Goal: Register for event/course

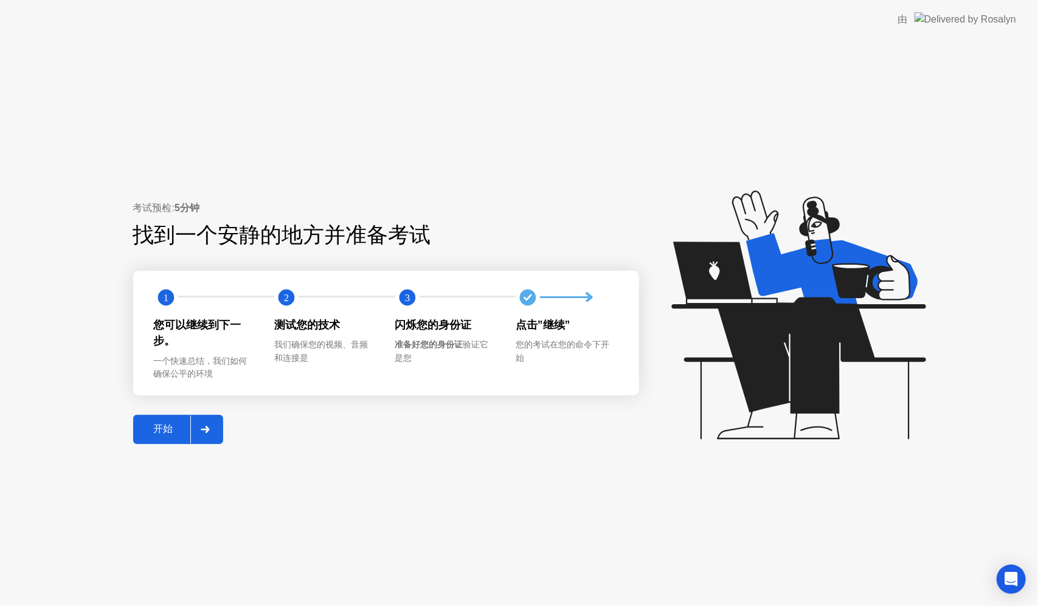
click at [151, 423] on div "开始" at bounding box center [164, 429] width 54 height 13
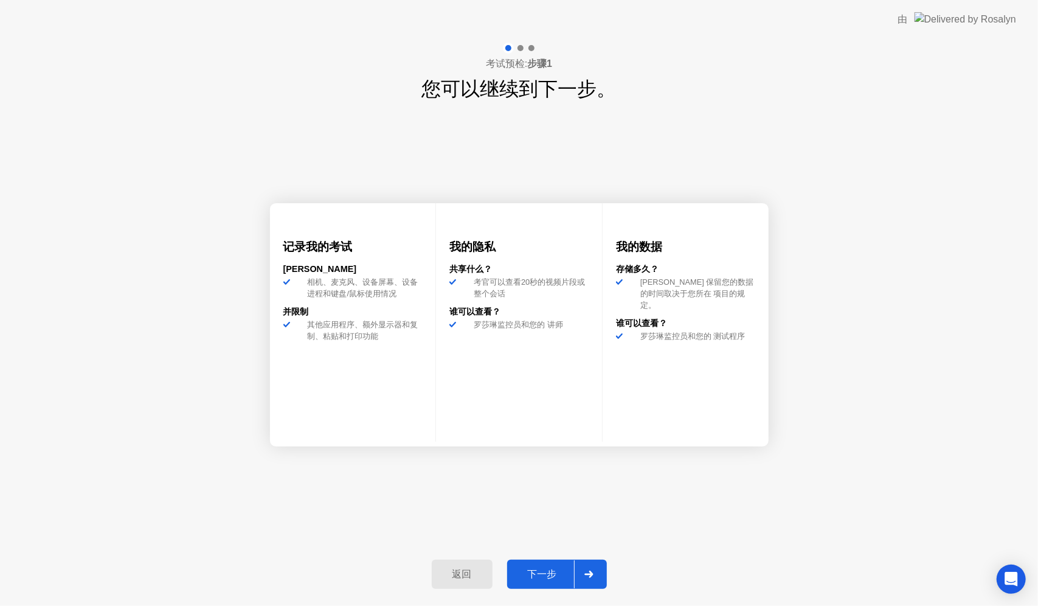
click at [558, 570] on div "下一步" at bounding box center [542, 574] width 63 height 13
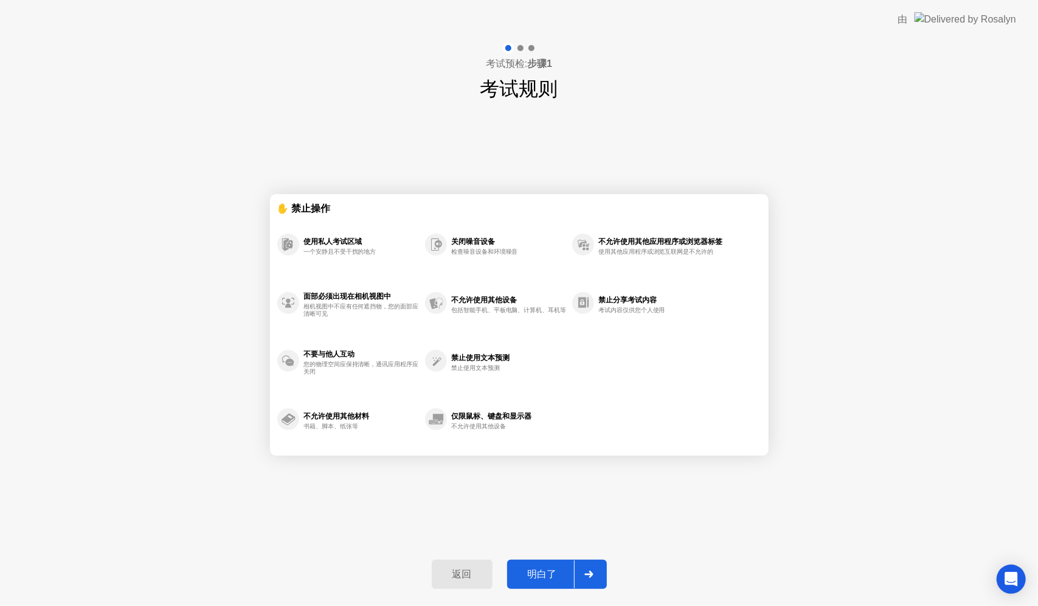
click at [556, 568] on div "明白了" at bounding box center [542, 574] width 63 height 13
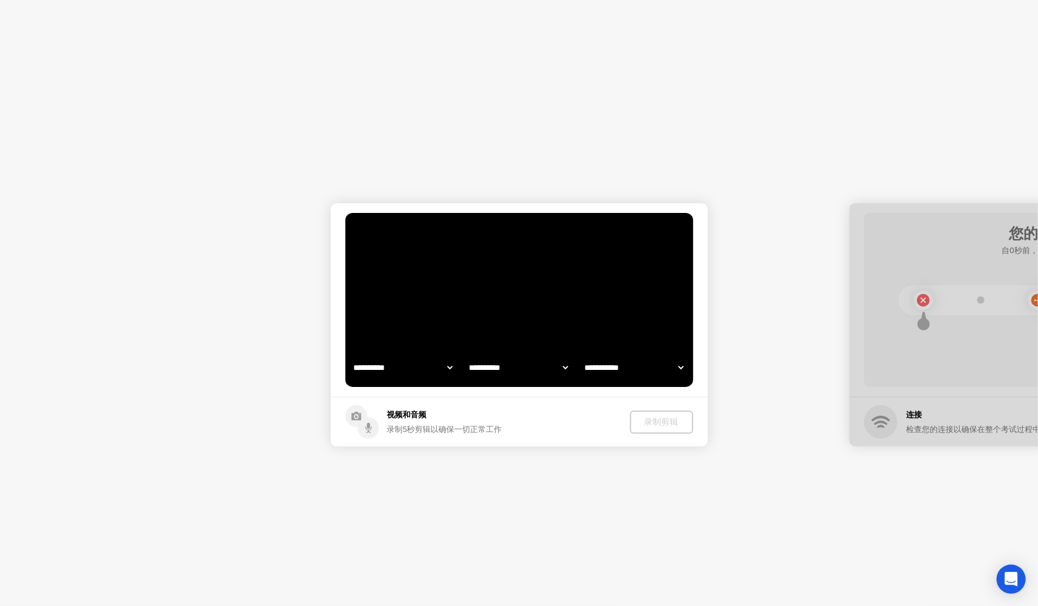
select select "**********"
select select "*******"
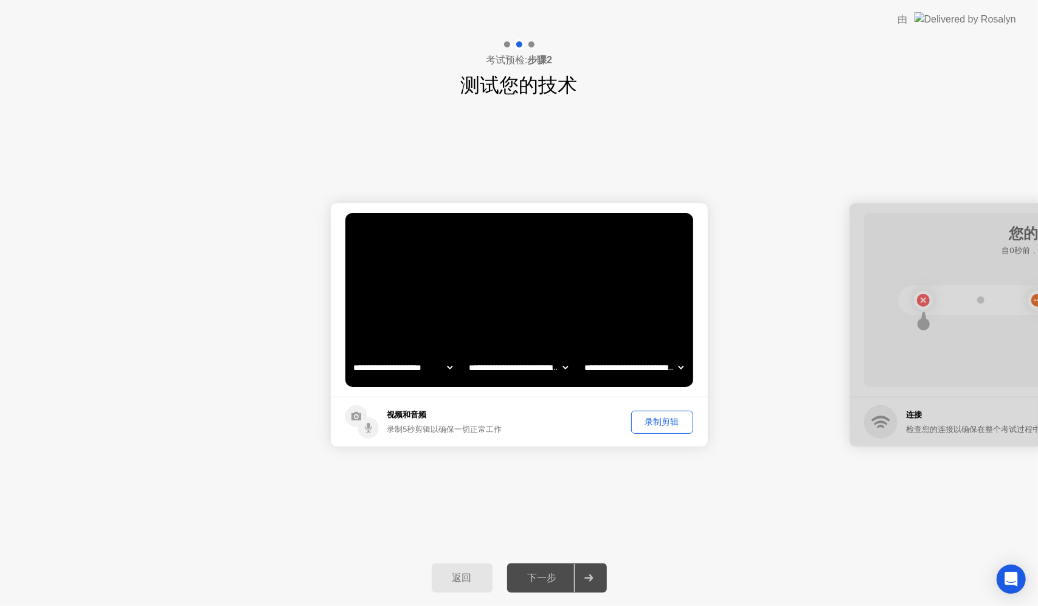
click at [663, 420] on div "录制剪辑" at bounding box center [662, 422] width 54 height 12
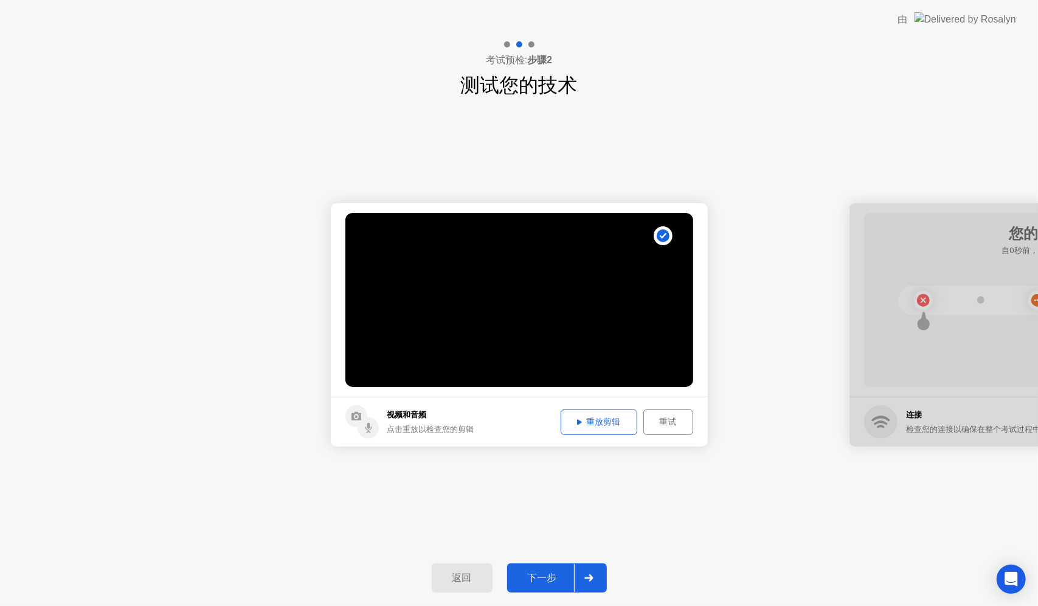
click at [535, 580] on div "下一步" at bounding box center [542, 578] width 63 height 13
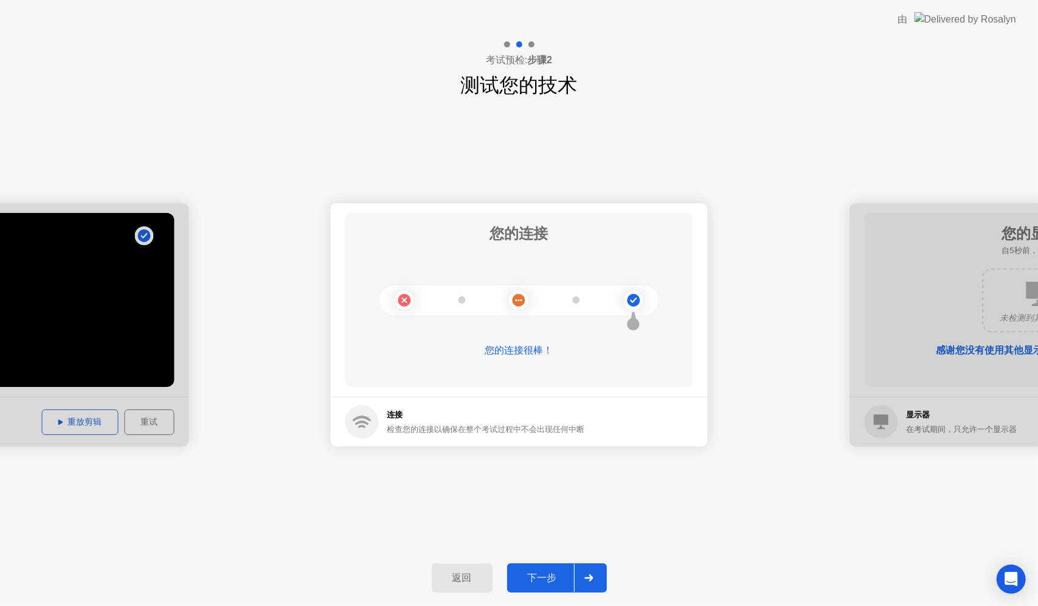
drag, startPoint x: 555, startPoint y: 579, endPoint x: 561, endPoint y: 574, distance: 7.8
click at [556, 579] on div "下一步" at bounding box center [542, 578] width 63 height 13
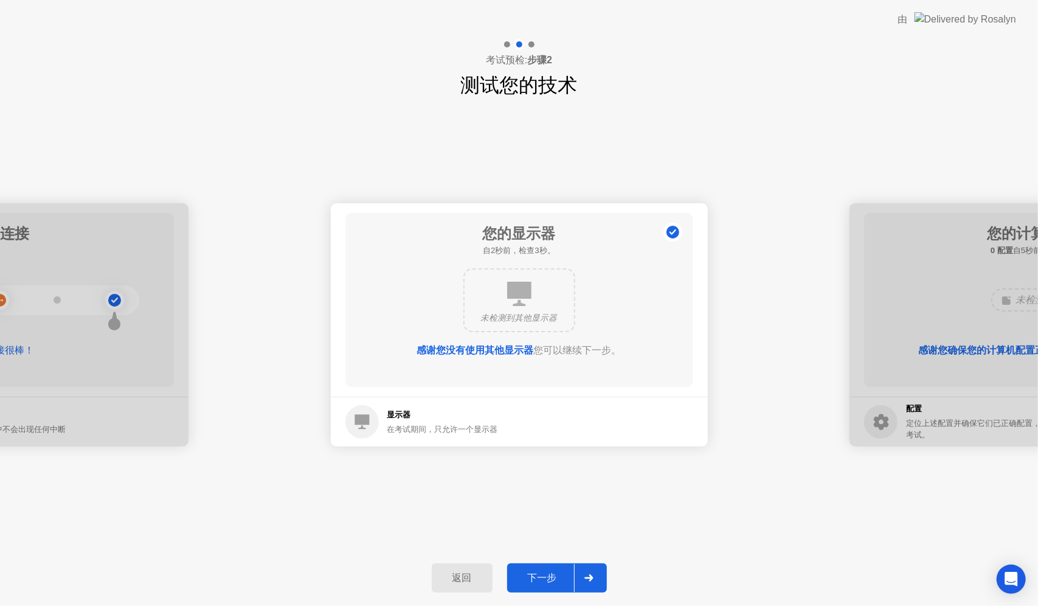
click at [544, 576] on div "下一步" at bounding box center [542, 578] width 63 height 13
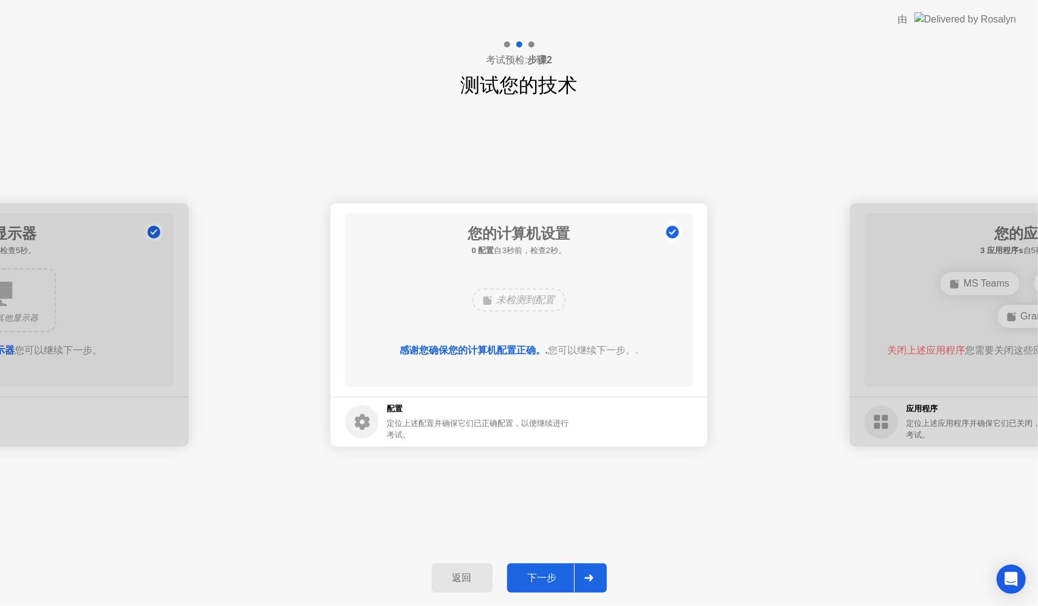
click at [533, 582] on div "下一步" at bounding box center [542, 578] width 63 height 13
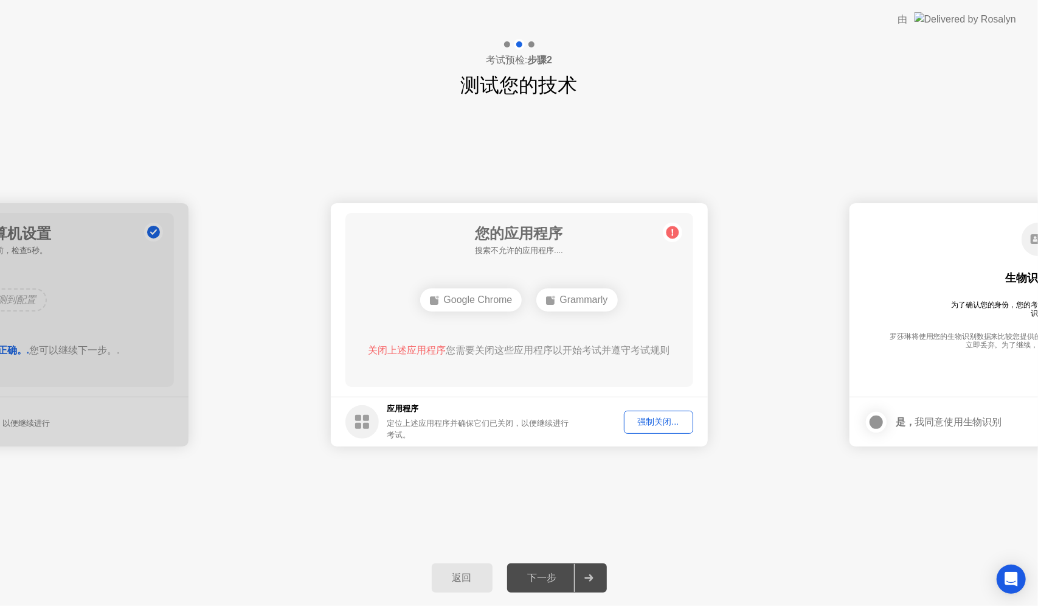
click at [661, 426] on div "强制关闭..." at bounding box center [658, 422] width 61 height 12
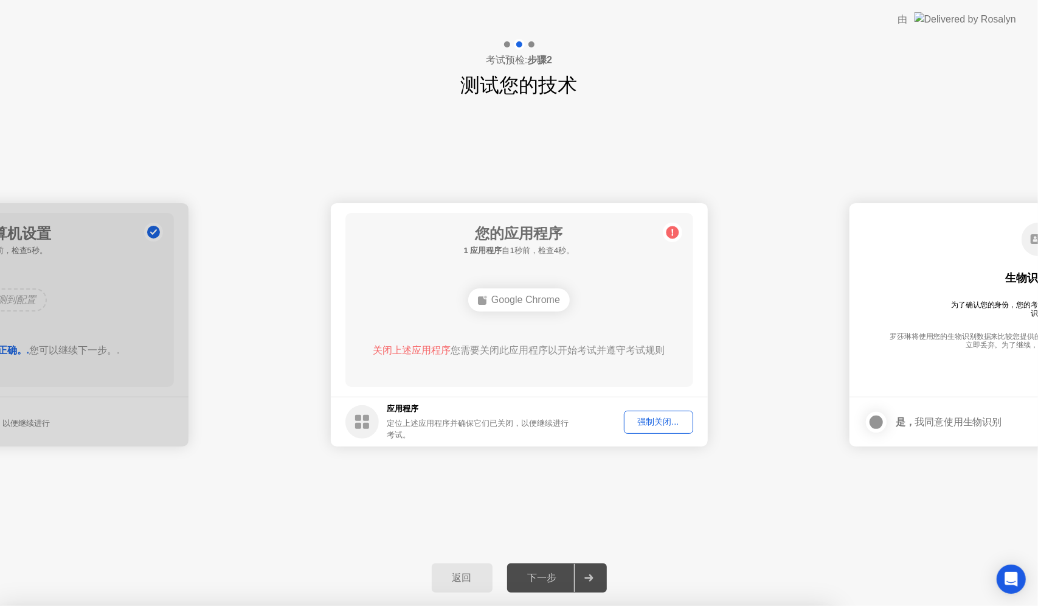
drag, startPoint x: 563, startPoint y: 382, endPoint x: 522, endPoint y: 403, distance: 45.7
drag, startPoint x: 483, startPoint y: 382, endPoint x: 629, endPoint y: 441, distance: 157.6
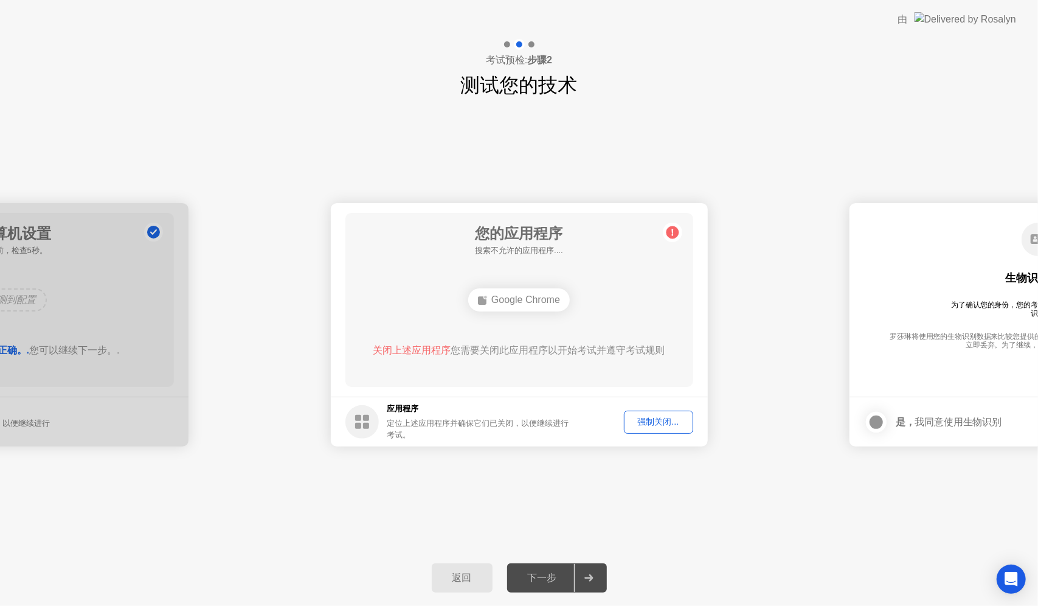
click at [672, 508] on div "**********" at bounding box center [519, 325] width 1038 height 450
click at [660, 427] on div "强制关闭..." at bounding box center [658, 422] width 61 height 12
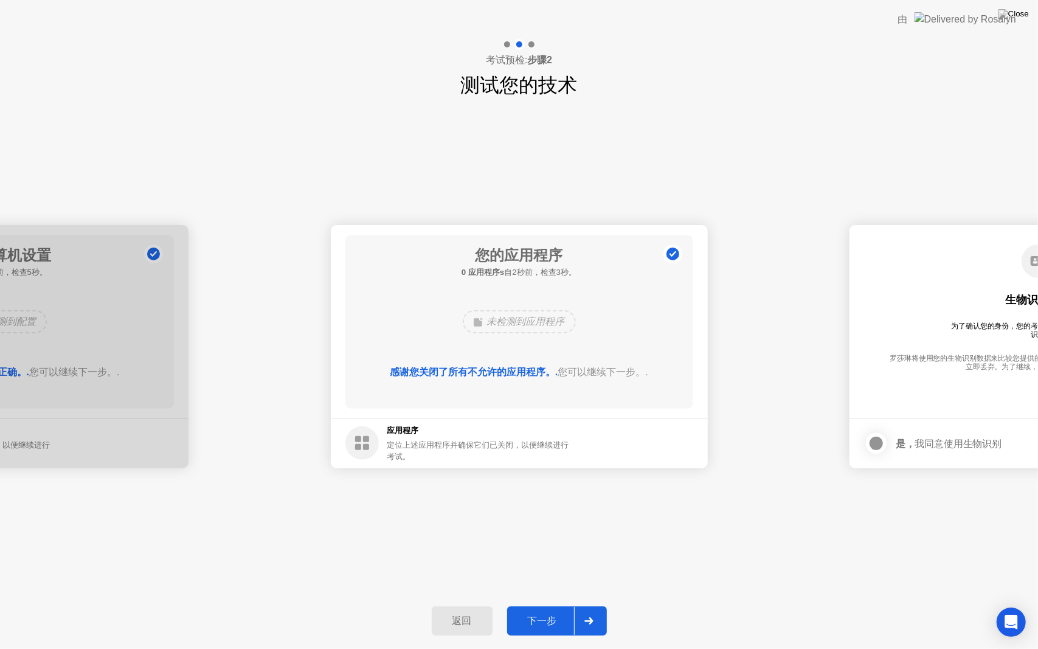
click at [533, 605] on button "下一步" at bounding box center [557, 620] width 100 height 29
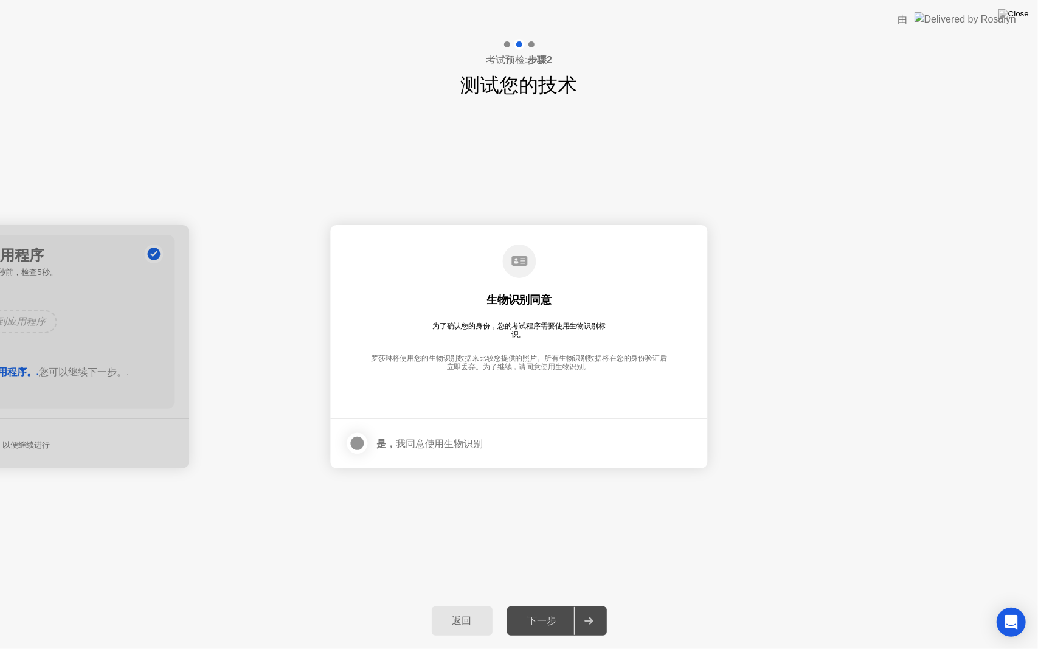
click at [548, 605] on div "下一步" at bounding box center [542, 621] width 63 height 13
click at [361, 443] on div at bounding box center [357, 443] width 15 height 15
click at [555, 605] on button "下一步" at bounding box center [557, 620] width 100 height 29
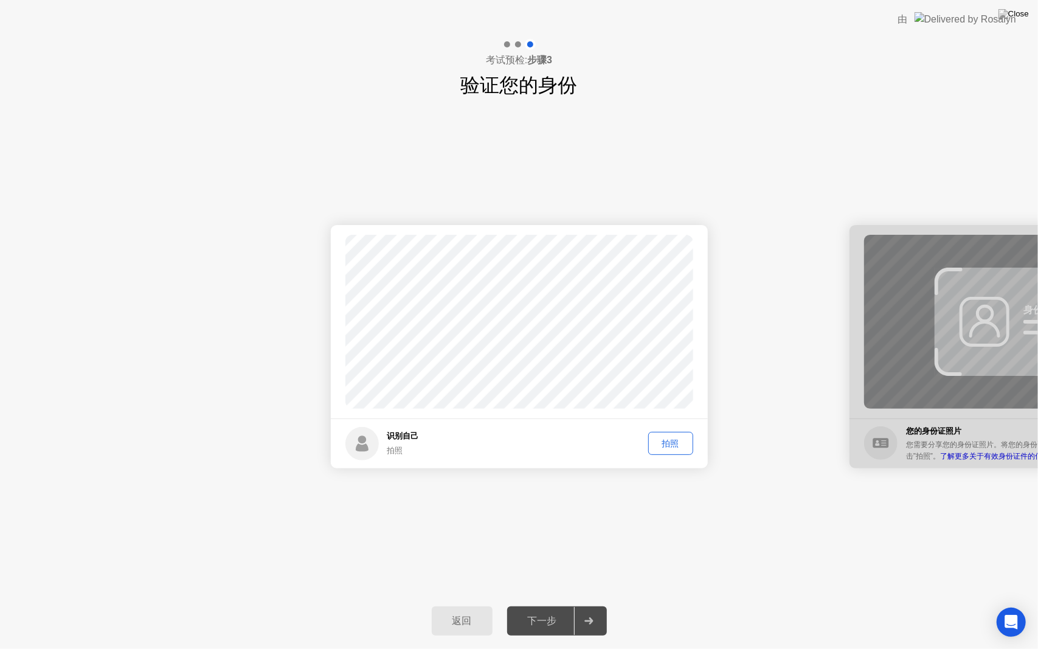
click at [668, 441] on div "拍照" at bounding box center [670, 444] width 36 height 12
click at [533, 605] on div "下一步" at bounding box center [542, 621] width 63 height 13
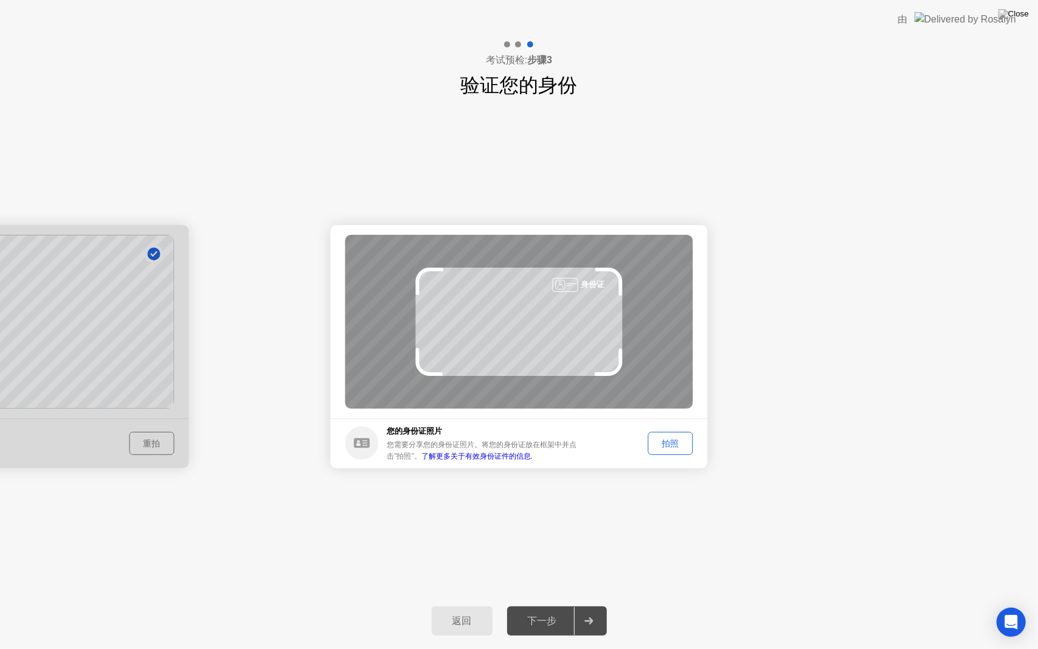
click at [680, 441] on div "拍照" at bounding box center [670, 444] width 36 height 12
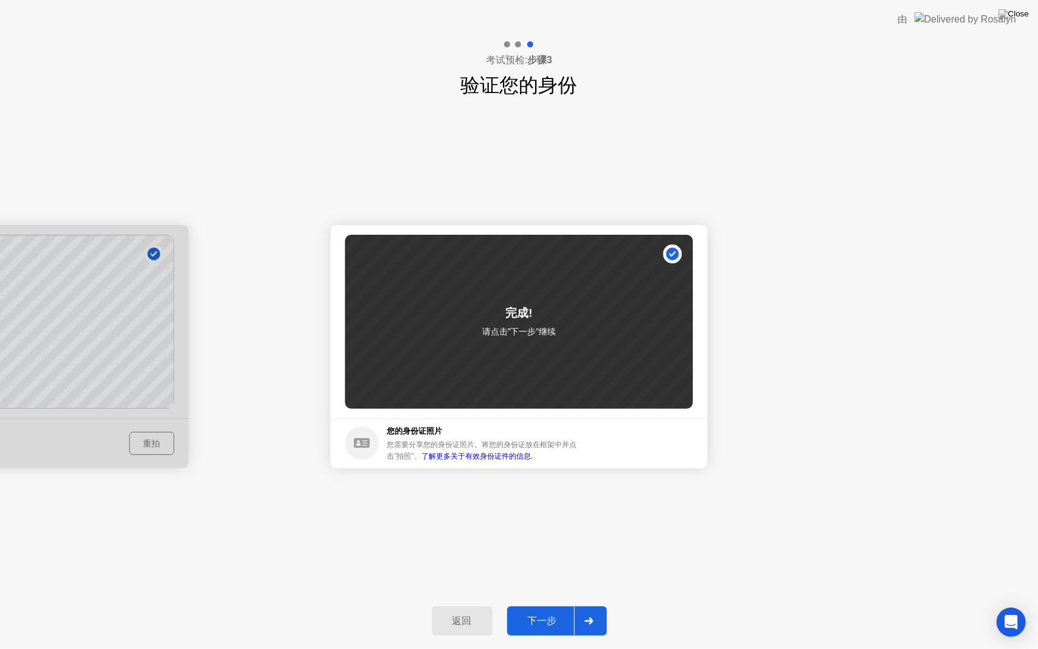
click at [527, 605] on button "下一步" at bounding box center [557, 620] width 100 height 29
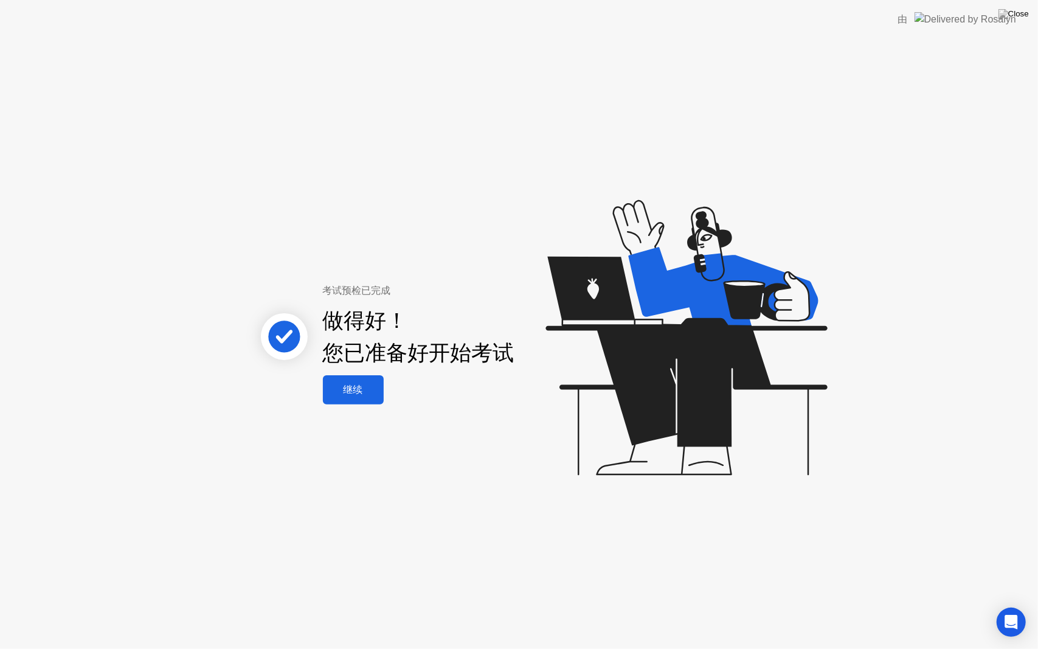
click at [364, 393] on div "继续" at bounding box center [354, 390] width 54 height 13
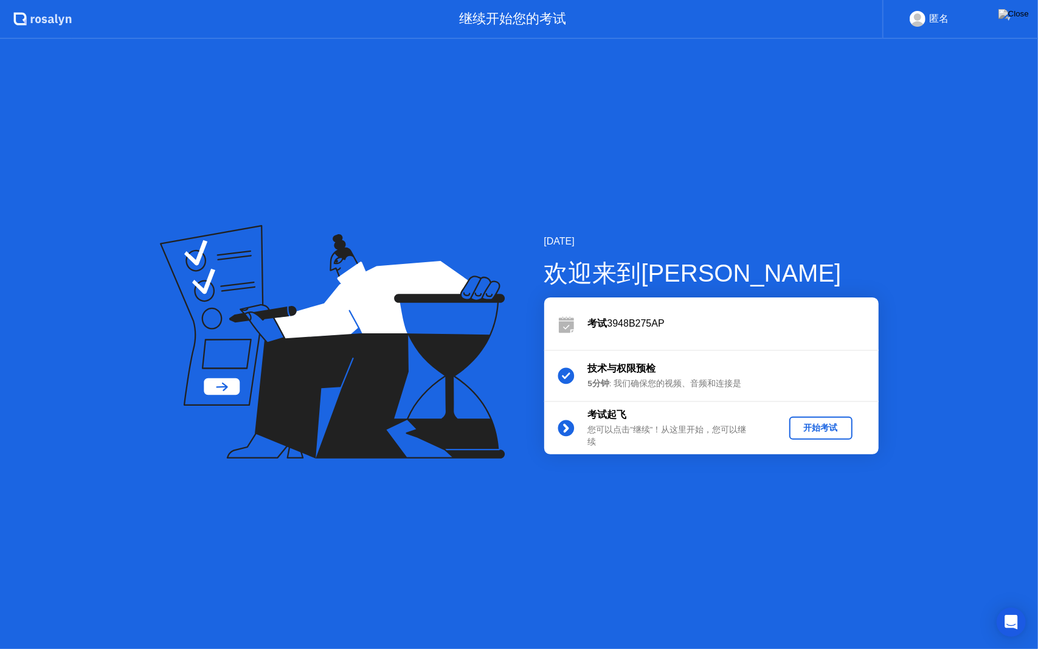
click at [823, 434] on button "开始考试" at bounding box center [820, 427] width 63 height 23
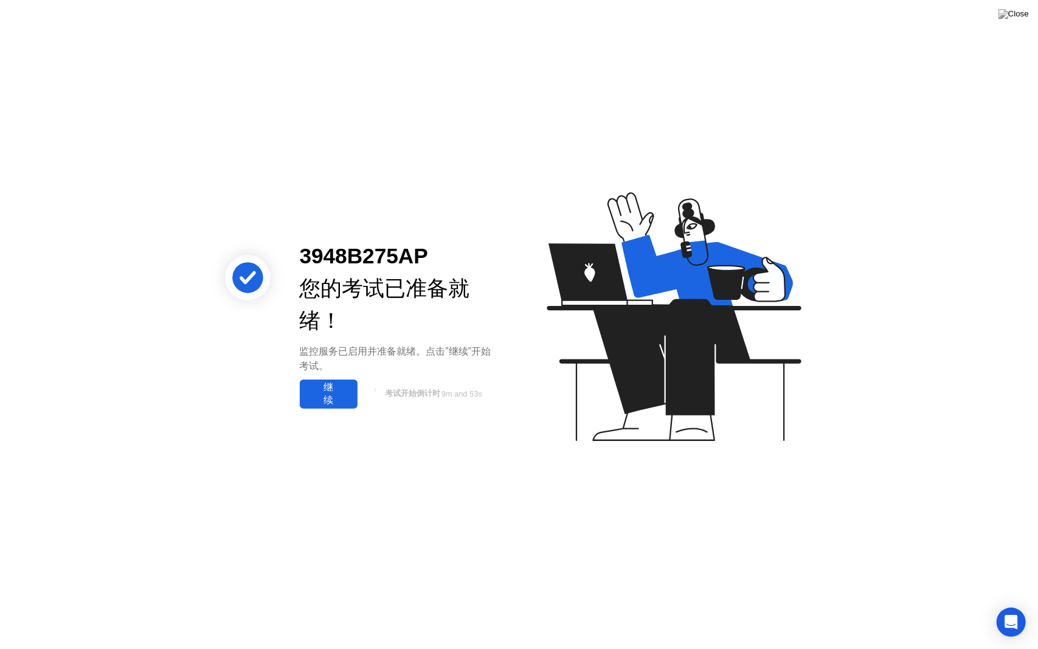
click at [329, 396] on div "继续" at bounding box center [328, 394] width 50 height 26
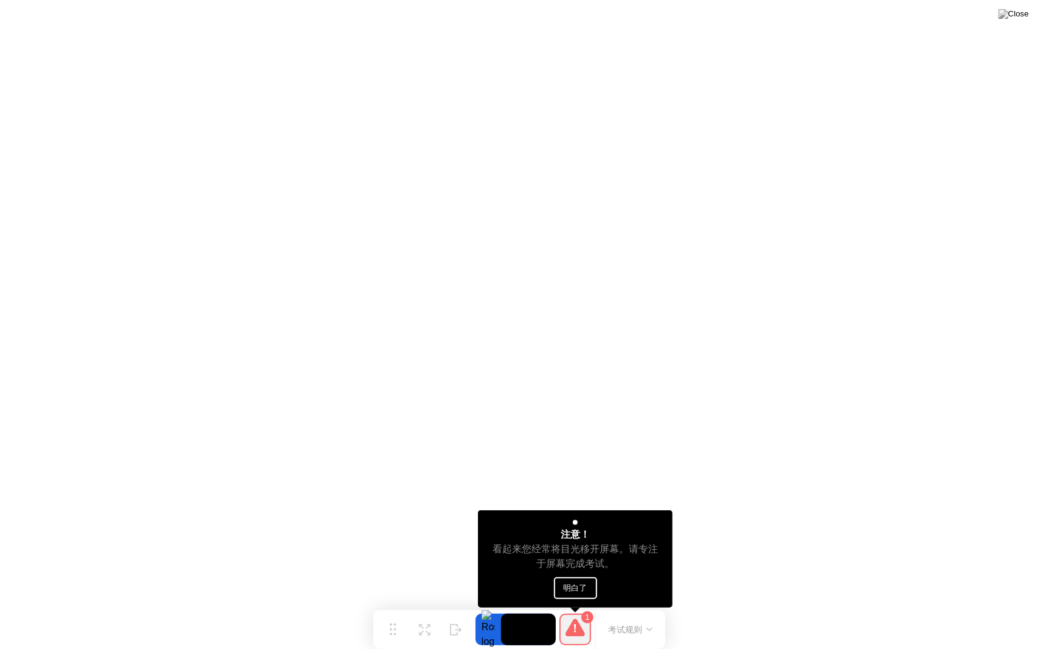
click at [571, 591] on button "明白了" at bounding box center [575, 588] width 43 height 22
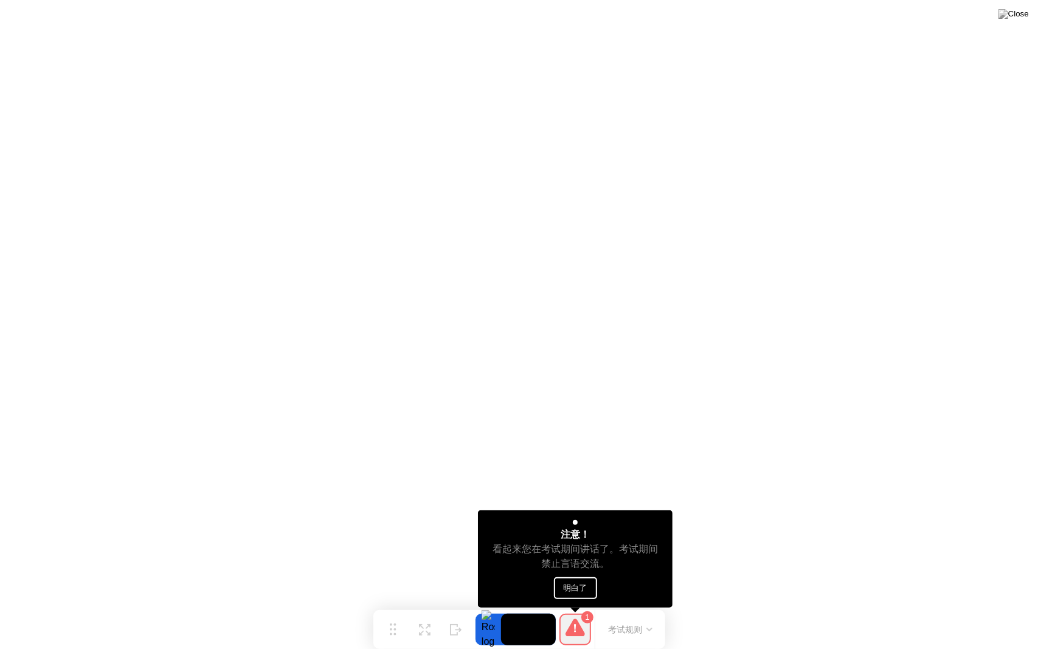
click at [574, 589] on button "明白了" at bounding box center [575, 588] width 43 height 22
